Goal: Information Seeking & Learning: Find specific fact

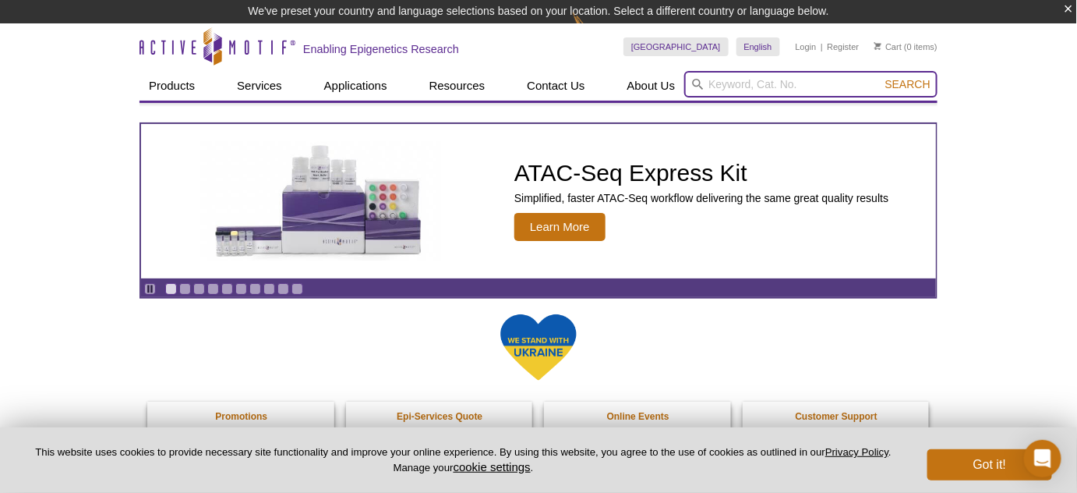
click at [726, 80] on input "search" at bounding box center [810, 84] width 253 height 27
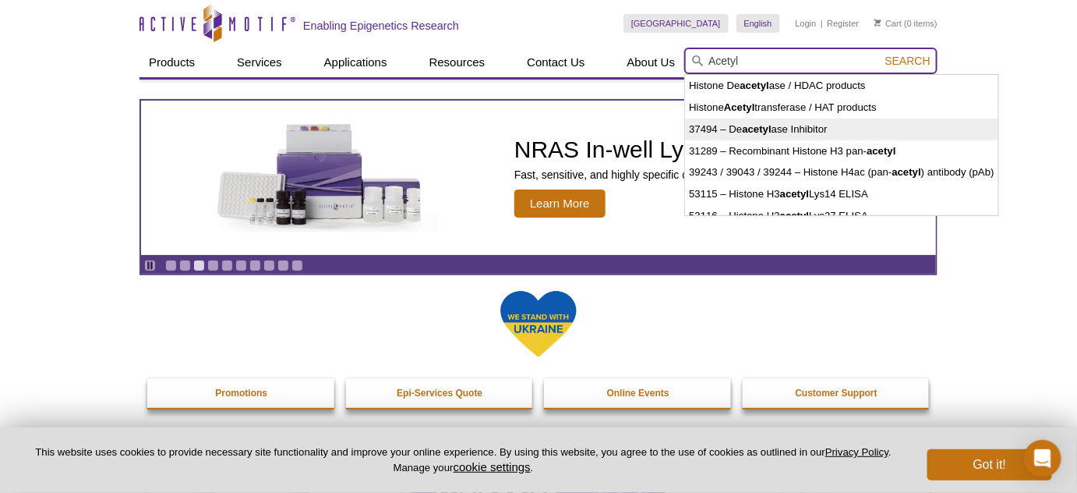
drag, startPoint x: 747, startPoint y: 58, endPoint x: 708, endPoint y: 62, distance: 39.9
click at [708, 62] on input "Acetyl" at bounding box center [810, 61] width 253 height 27
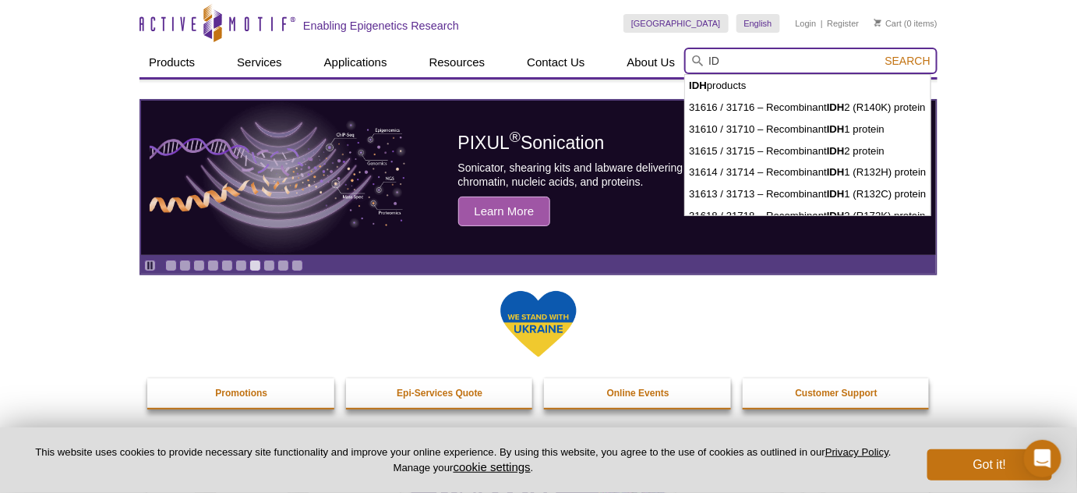
type input "I"
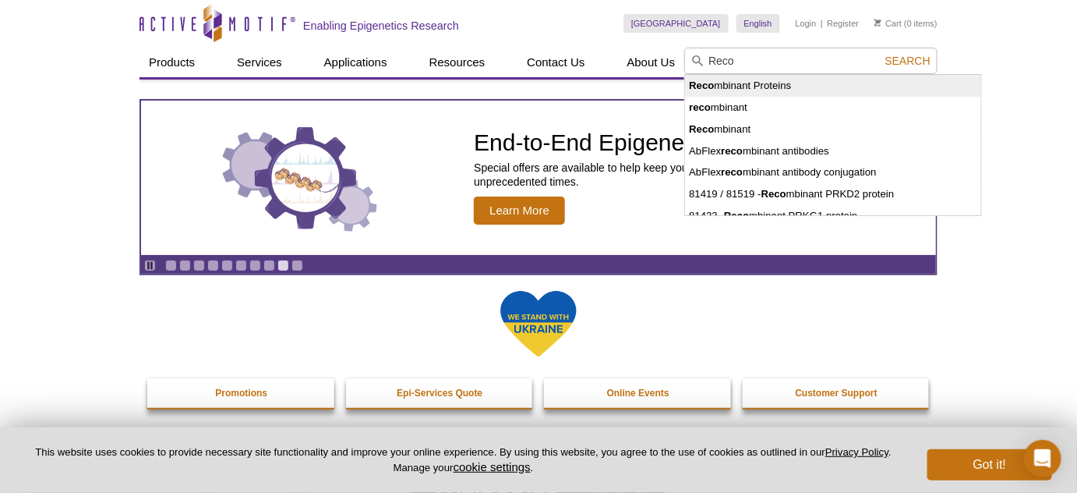
click at [730, 84] on li "Reco mbinant Proteins" at bounding box center [832, 86] width 295 height 22
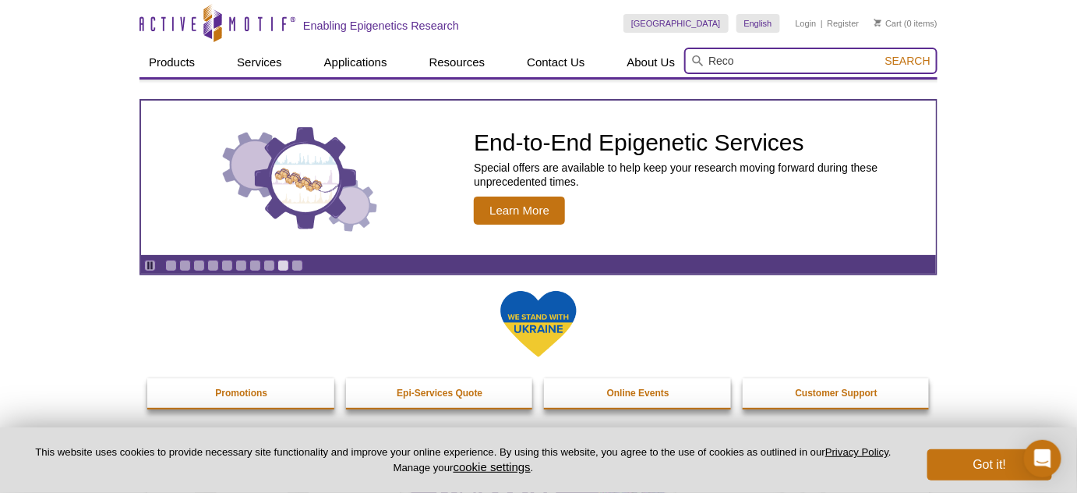
type input "Recombinant Proteins"
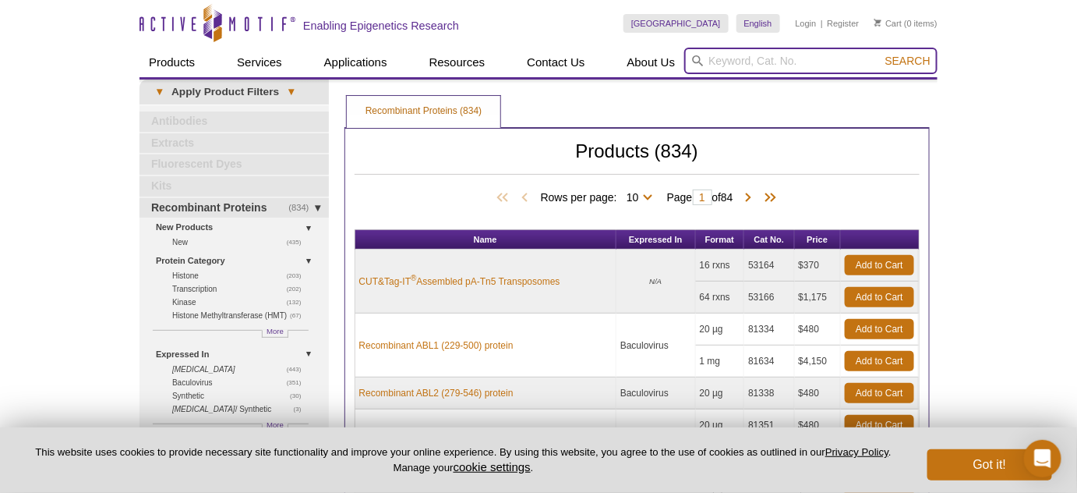
click at [738, 67] on input "search" at bounding box center [810, 61] width 253 height 27
type input "Acetyl CoA"
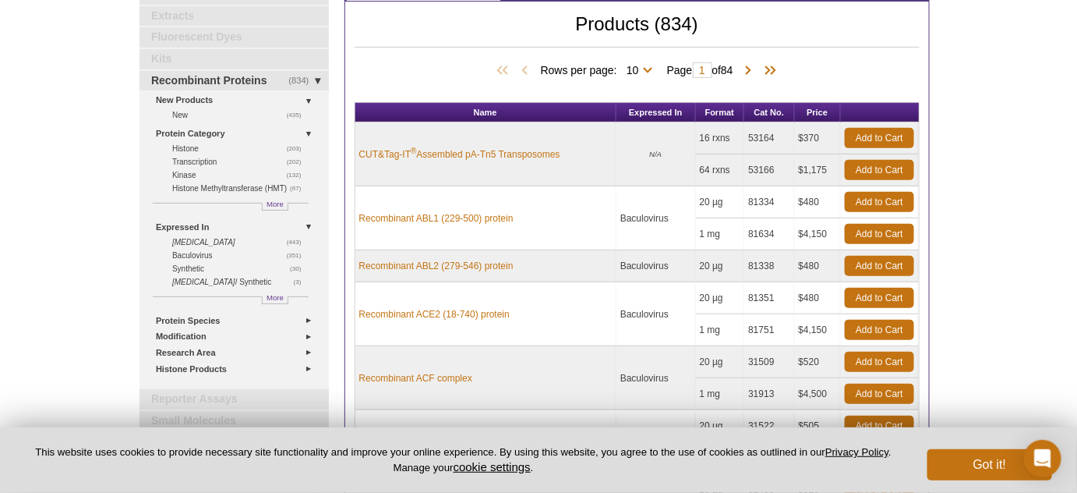
scroll to position [141, 0]
